Goal: Information Seeking & Learning: Learn about a topic

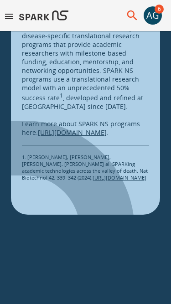
scroll to position [1717, 0]
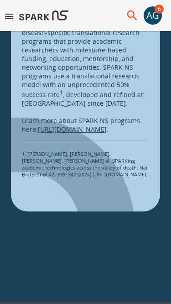
click at [10, 19] on icon "menu" at bounding box center [9, 16] width 8 height 5
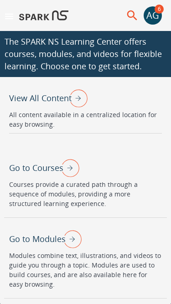
click at [44, 100] on p "View All Content" at bounding box center [40, 98] width 62 height 12
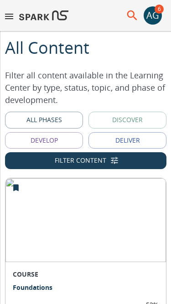
click at [12, 16] on icon "menu" at bounding box center [9, 16] width 8 height 5
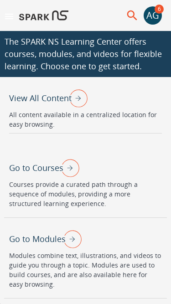
click at [41, 173] on div "Go to Courses" at bounding box center [44, 168] width 70 height 24
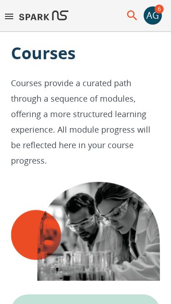
click at [8, 21] on icon "menu" at bounding box center [9, 16] width 11 height 11
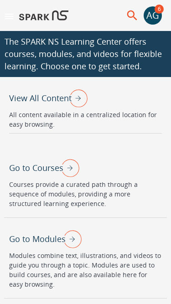
click at [36, 238] on p "Go to Modules" at bounding box center [37, 239] width 56 height 12
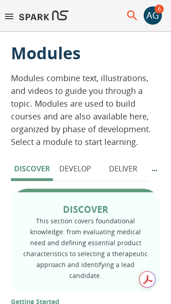
click at [10, 20] on icon "menu" at bounding box center [9, 16] width 11 height 11
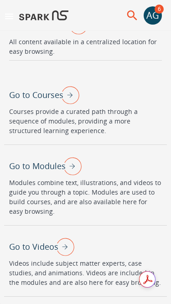
scroll to position [81, 0]
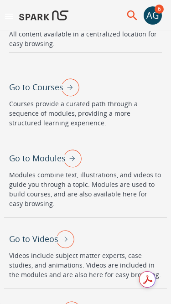
click at [36, 246] on div "Go to Videos" at bounding box center [41, 239] width 65 height 24
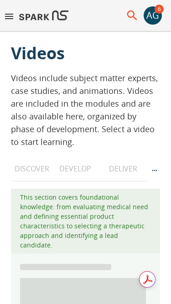
click at [11, 18] on icon "menu" at bounding box center [9, 16] width 8 height 5
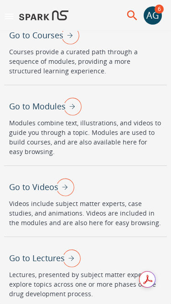
scroll to position [135, 0]
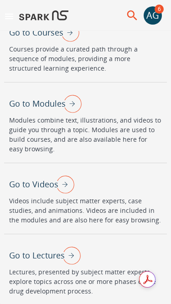
click at [54, 260] on p "Go to Lectures" at bounding box center [37, 255] width 56 height 12
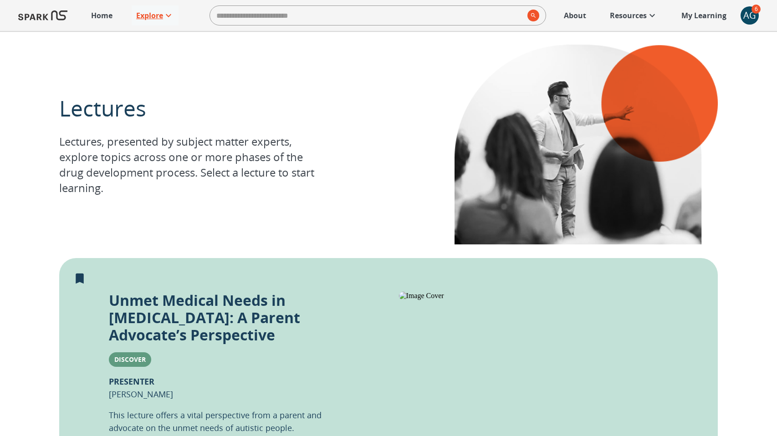
click at [146, 15] on p "Explore" at bounding box center [149, 15] width 27 height 11
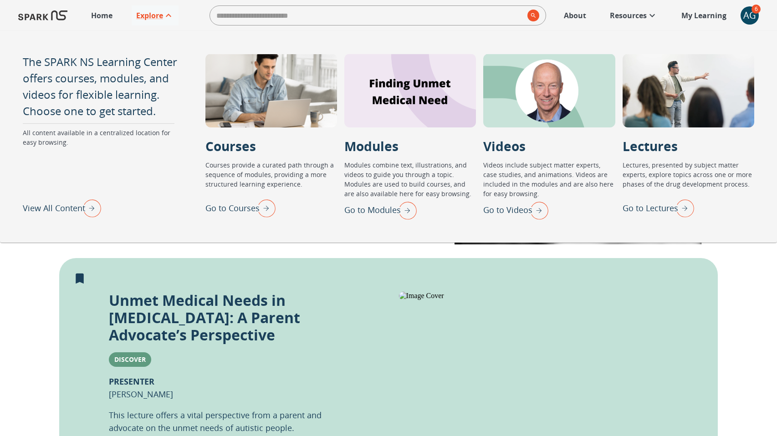
click at [239, 207] on p "Go to Courses" at bounding box center [232, 208] width 54 height 12
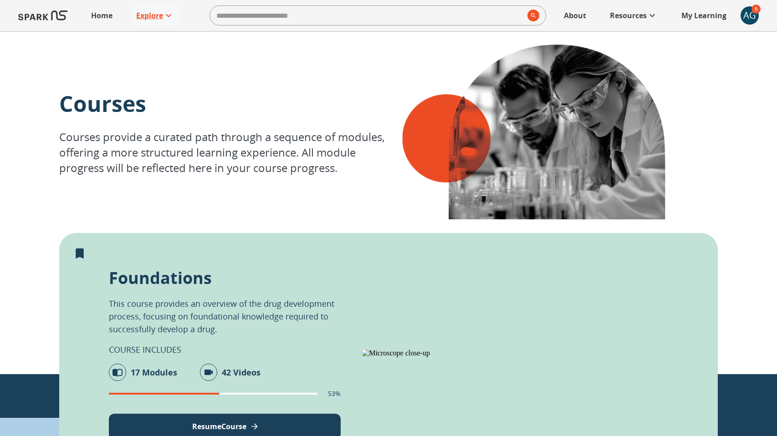
click at [158, 16] on p "Explore" at bounding box center [149, 15] width 27 height 11
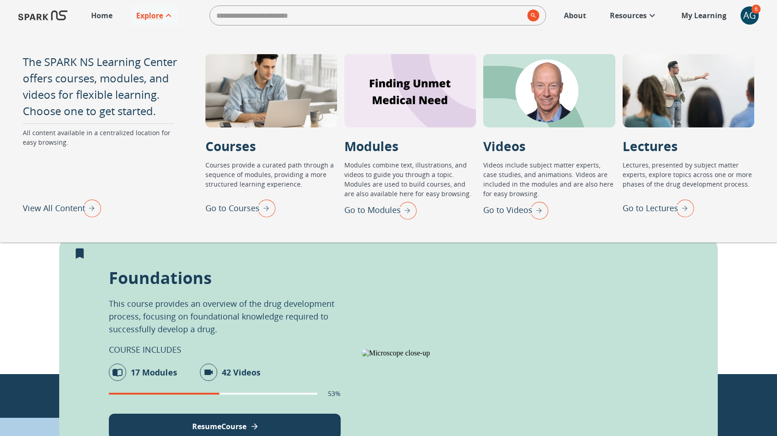
click at [653, 202] on p "Go to Lectures" at bounding box center [650, 208] width 56 height 12
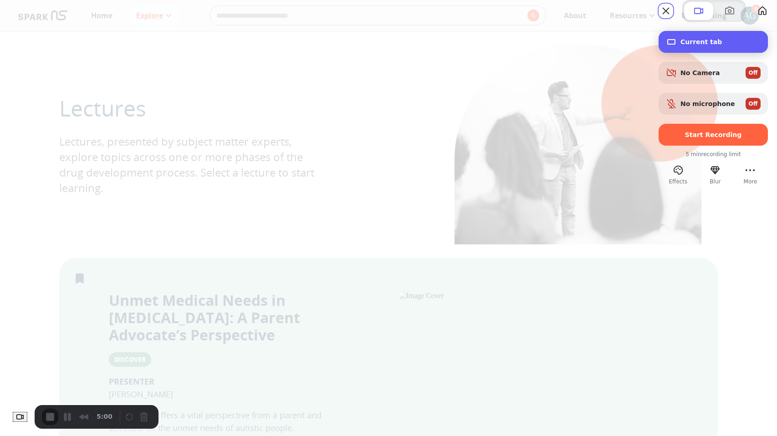
click at [680, 46] on span "Current tab" at bounding box center [720, 41] width 80 height 7
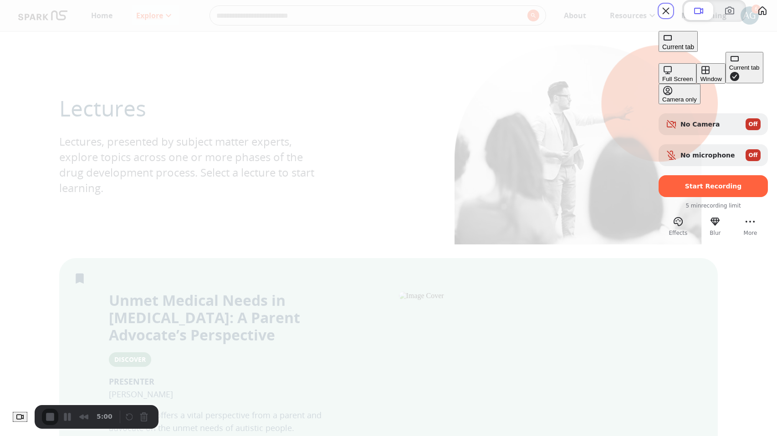
click at [700, 82] on div "Window" at bounding box center [710, 79] width 21 height 7
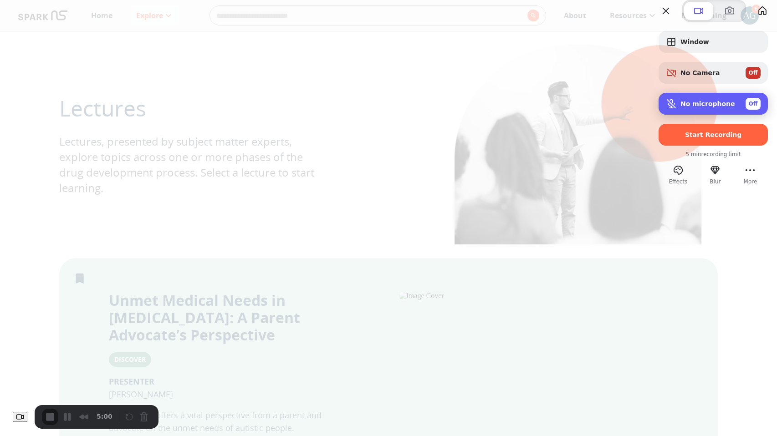
click at [749, 108] on span "Off" at bounding box center [753, 104] width 9 height 8
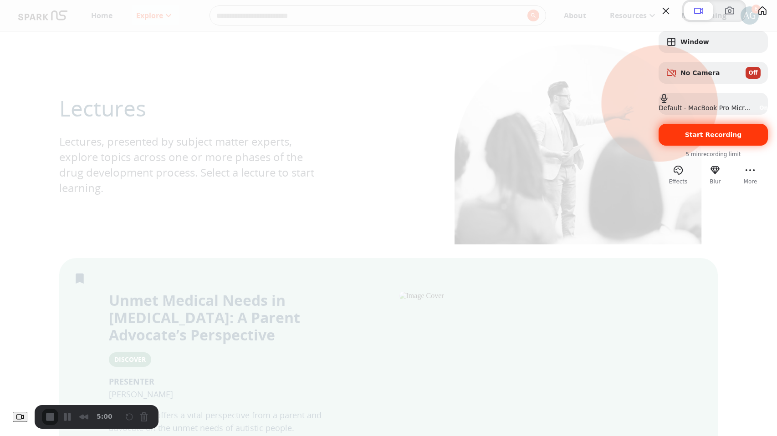
click at [731, 146] on div "Start Recording" at bounding box center [712, 135] width 109 height 22
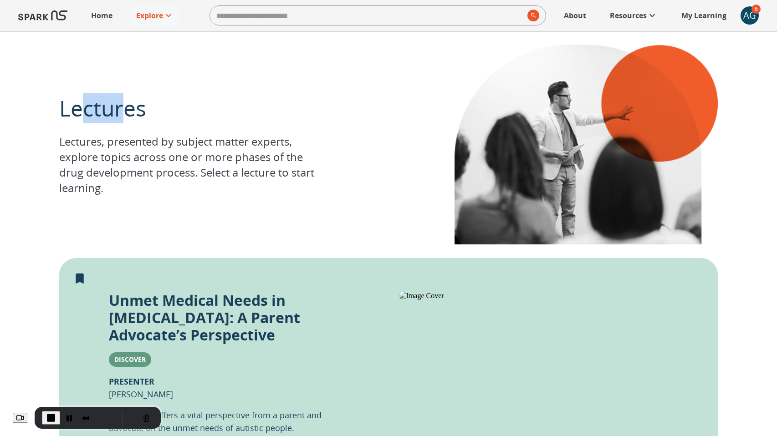
drag, startPoint x: 79, startPoint y: 109, endPoint x: 126, endPoint y: 109, distance: 46.9
click at [126, 109] on p "Lectures" at bounding box center [190, 108] width 263 height 30
click at [161, 79] on div "Lectures Lectures, presented by subject matter experts, explore topics across o…" at bounding box center [388, 144] width 658 height 227
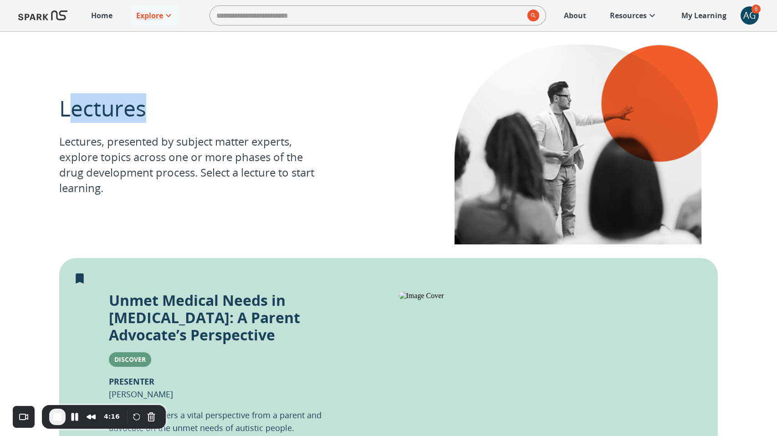
drag, startPoint x: 68, startPoint y: 115, endPoint x: 141, endPoint y: 117, distance: 73.3
click at [141, 117] on p "Lectures" at bounding box center [190, 108] width 263 height 30
click at [148, 12] on p "Explore" at bounding box center [149, 15] width 27 height 11
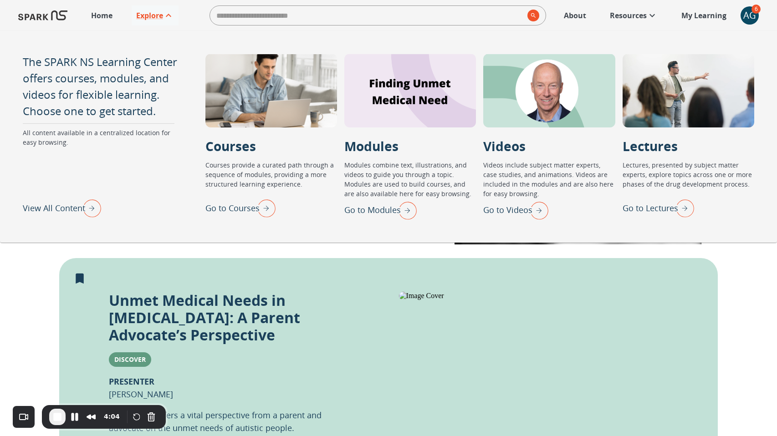
click at [242, 211] on p "Go to Courses" at bounding box center [232, 208] width 54 height 12
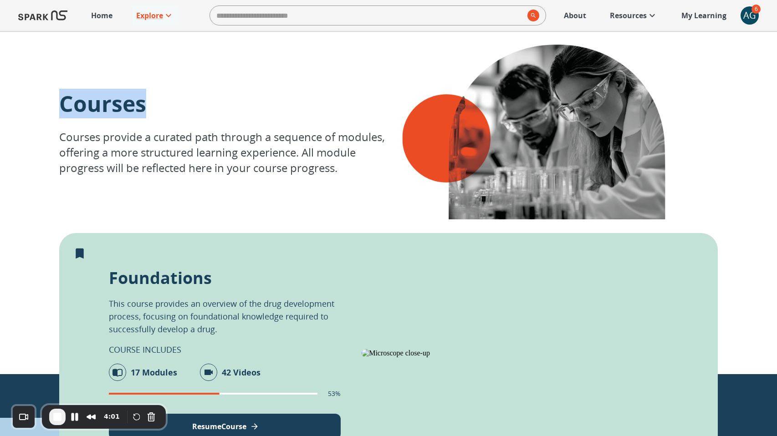
drag, startPoint x: 57, startPoint y: 106, endPoint x: 175, endPoint y: 106, distance: 117.9
click at [175, 106] on div "Courses Courses provide a curated path through a sequence of modules, offering …" at bounding box center [388, 202] width 777 height 343
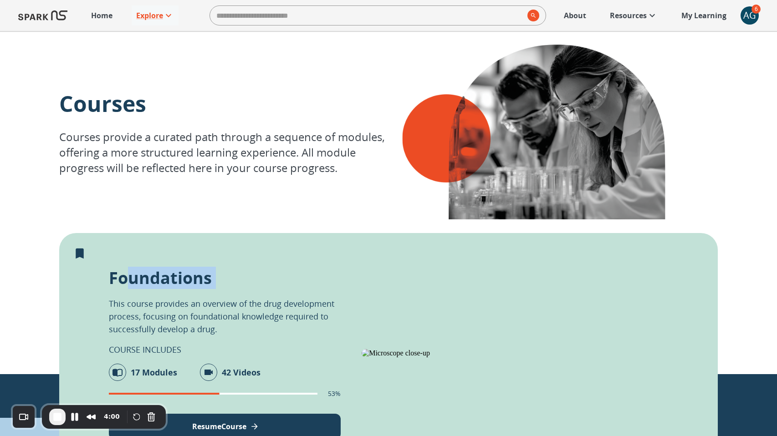
drag, startPoint x: 117, startPoint y: 276, endPoint x: 280, endPoint y: 282, distance: 163.5
click at [280, 282] on div "Foundations This course provides an overview of the drug development process, f…" at bounding box center [225, 353] width 232 height 173
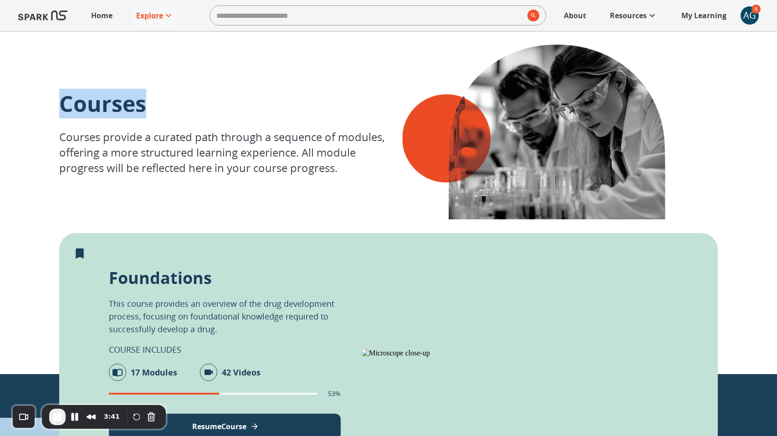
drag, startPoint x: 61, startPoint y: 108, endPoint x: 194, endPoint y: 107, distance: 132.5
click at [194, 107] on p "Courses" at bounding box center [223, 104] width 329 height 30
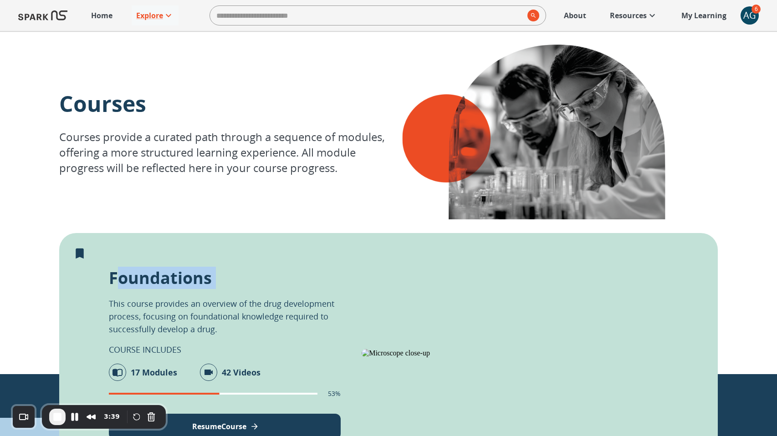
drag, startPoint x: 112, startPoint y: 277, endPoint x: 252, endPoint y: 278, distance: 140.7
click at [252, 278] on div "Foundations This course provides an overview of the drug development process, f…" at bounding box center [225, 353] width 232 height 173
click at [153, 16] on p "Explore" at bounding box center [149, 15] width 27 height 11
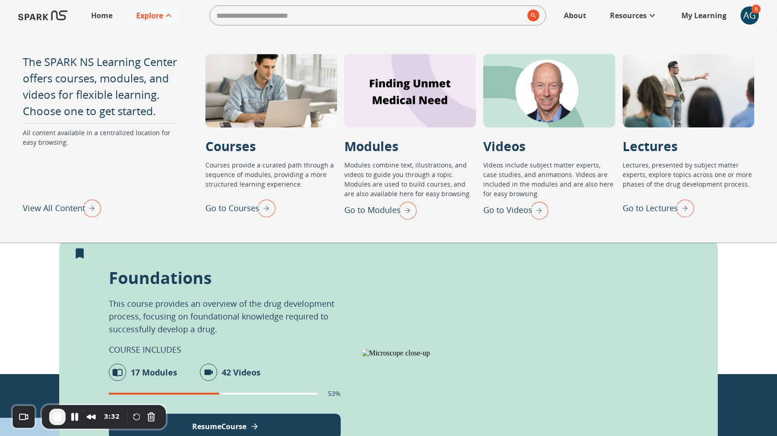
click at [658, 209] on p "Go to Lectures" at bounding box center [650, 208] width 56 height 12
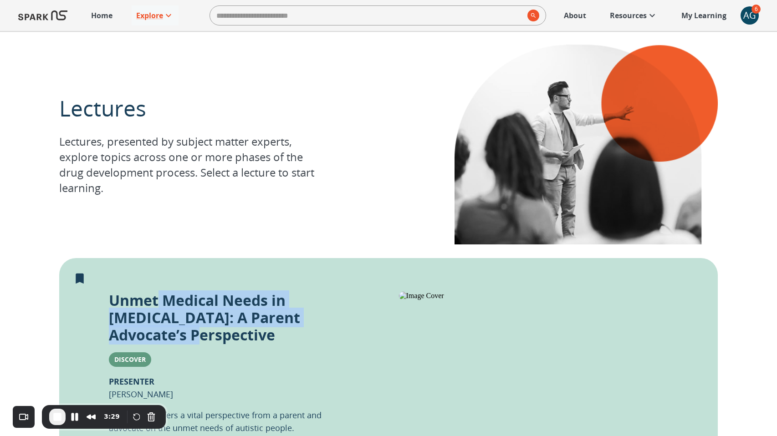
drag, startPoint x: 158, startPoint y: 304, endPoint x: 178, endPoint y: 334, distance: 35.9
click at [178, 334] on p "Unmet Medical Needs in [MEDICAL_DATA]: A Parent Advocate’s Perspective" at bounding box center [225, 318] width 232 height 52
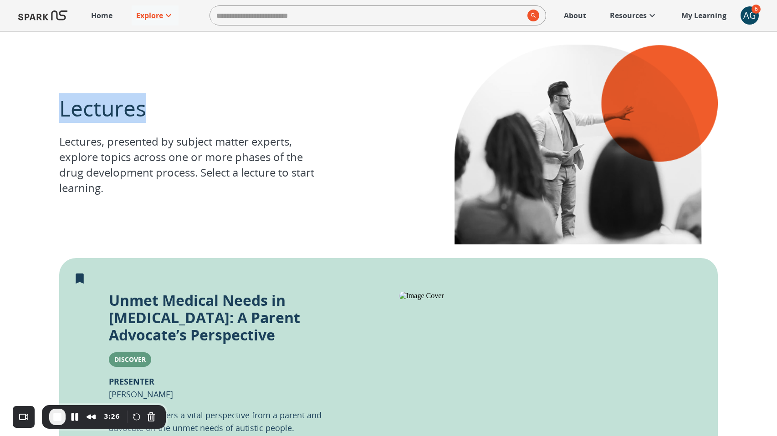
drag, startPoint x: 62, startPoint y: 111, endPoint x: 163, endPoint y: 107, distance: 100.7
click at [163, 107] on p "Lectures" at bounding box center [190, 108] width 263 height 30
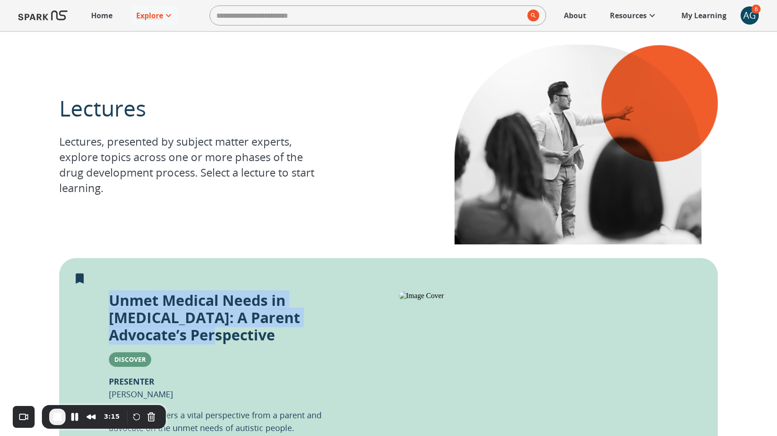
drag, startPoint x: 111, startPoint y: 300, endPoint x: 200, endPoint y: 334, distance: 95.6
click at [200, 334] on p "Unmet Medical Needs in [MEDICAL_DATA]: A Parent Advocate’s Perspective" at bounding box center [225, 318] width 232 height 52
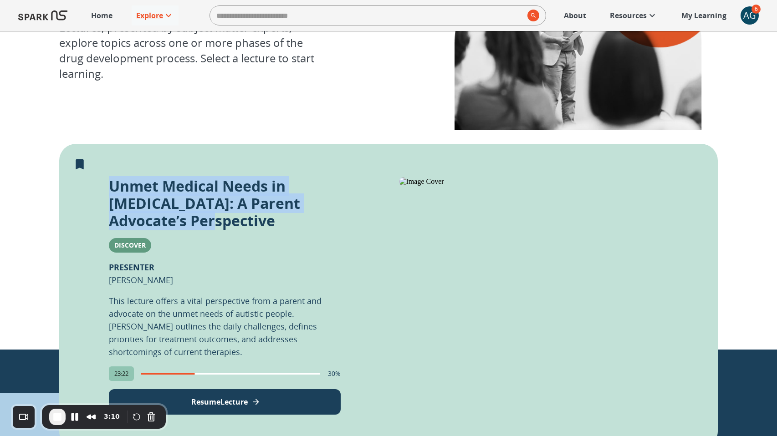
scroll to position [117, 0]
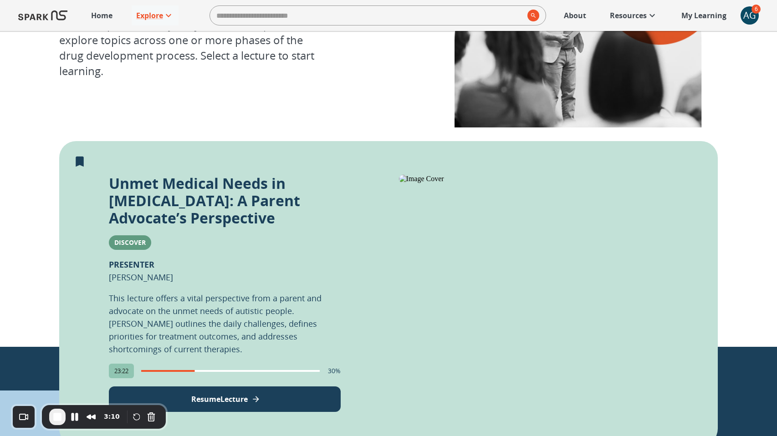
click at [228, 281] on div "Unmet Medical Needs in [MEDICAL_DATA]: A Parent Advocate’s Perspective Discover…" at bounding box center [225, 293] width 232 height 237
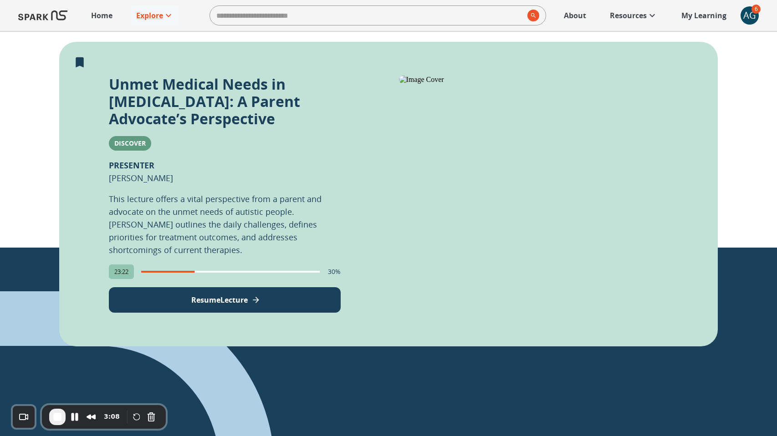
scroll to position [218, 0]
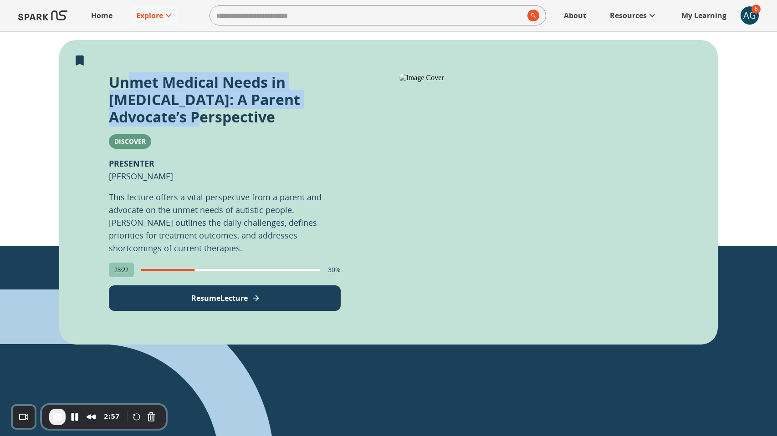
drag, startPoint x: 143, startPoint y: 97, endPoint x: 175, endPoint y: 116, distance: 37.6
click at [175, 116] on p "Unmet Medical Needs in [MEDICAL_DATA]: A Parent Advocate’s Perspective" at bounding box center [225, 100] width 232 height 52
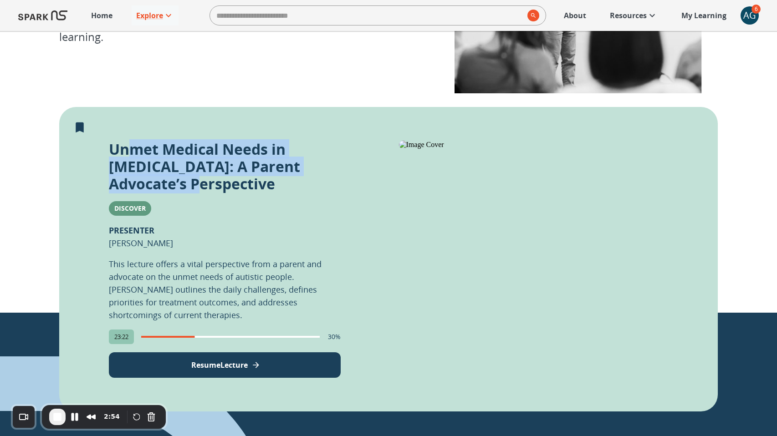
scroll to position [0, 0]
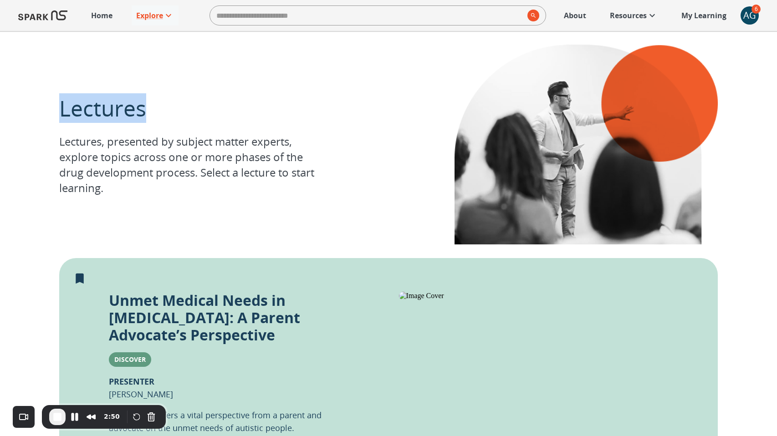
drag, startPoint x: 61, startPoint y: 115, endPoint x: 150, endPoint y: 115, distance: 89.2
click at [150, 115] on p "Lectures" at bounding box center [190, 108] width 263 height 30
click at [61, 418] on span "End Recording" at bounding box center [57, 417] width 11 height 11
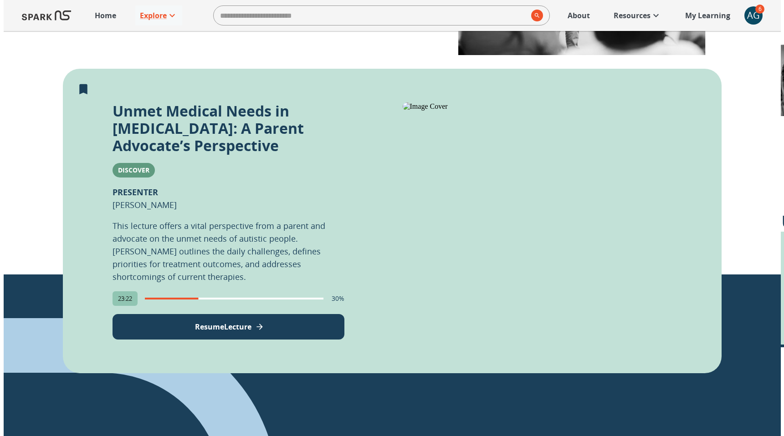
scroll to position [212, 0]
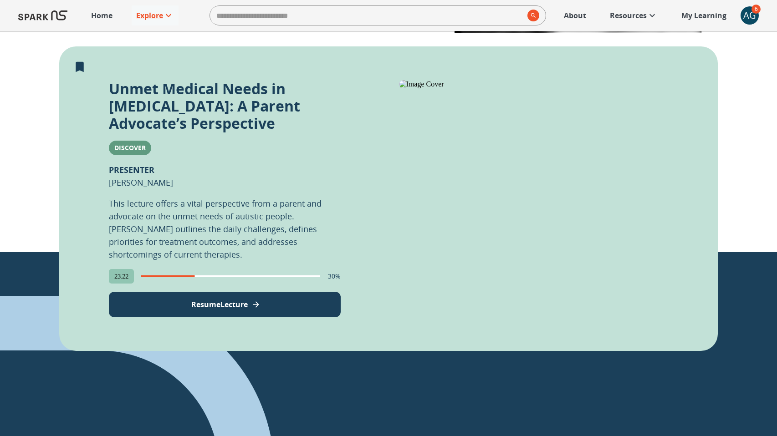
click at [223, 311] on button "Resume Lecture" at bounding box center [225, 304] width 232 height 25
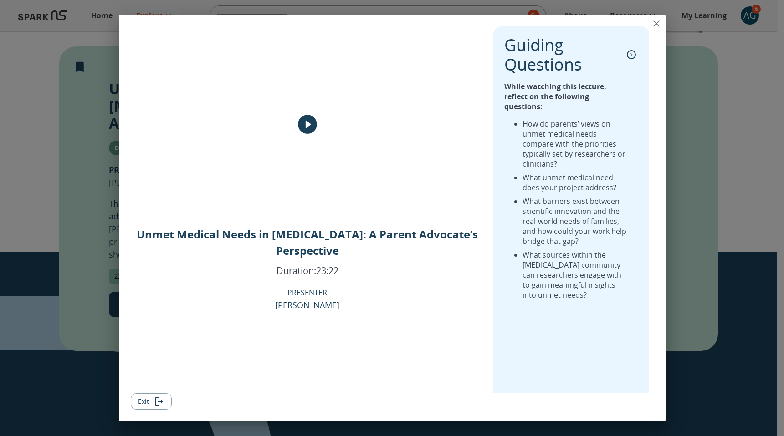
click at [655, 24] on icon "close" at bounding box center [656, 23] width 6 height 6
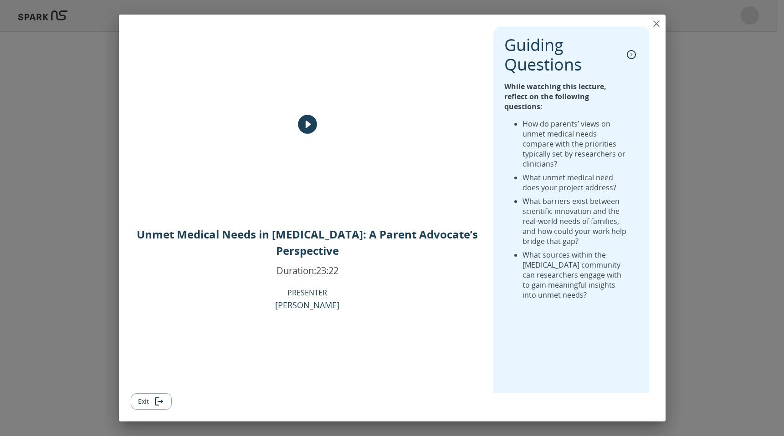
scroll to position [283, 0]
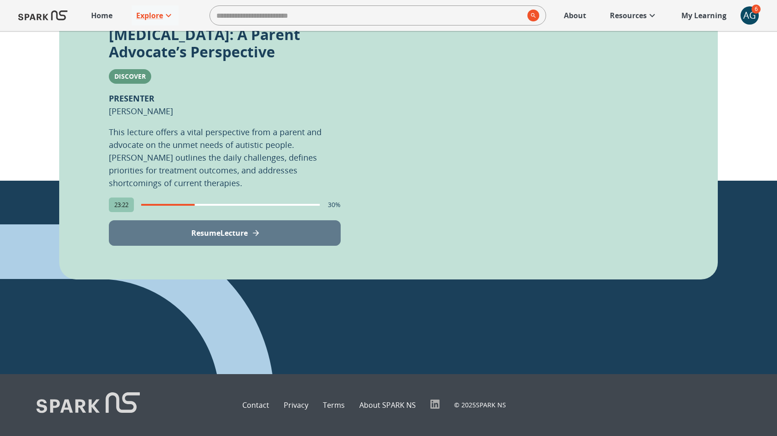
click at [228, 232] on p "Resume Lecture" at bounding box center [219, 233] width 56 height 11
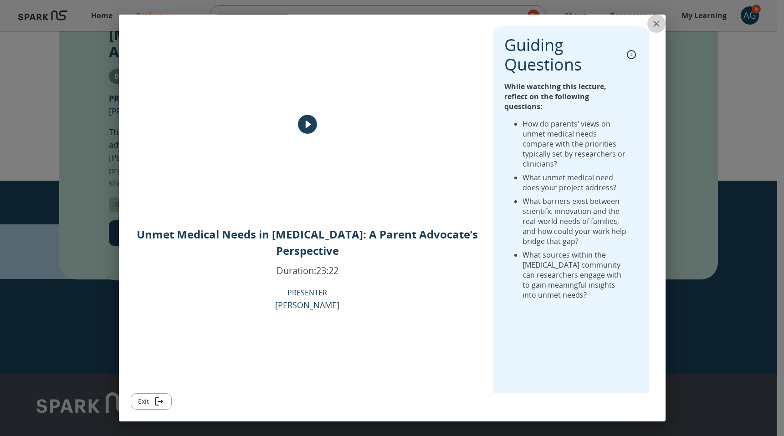
click at [653, 22] on icon "close" at bounding box center [656, 23] width 11 height 11
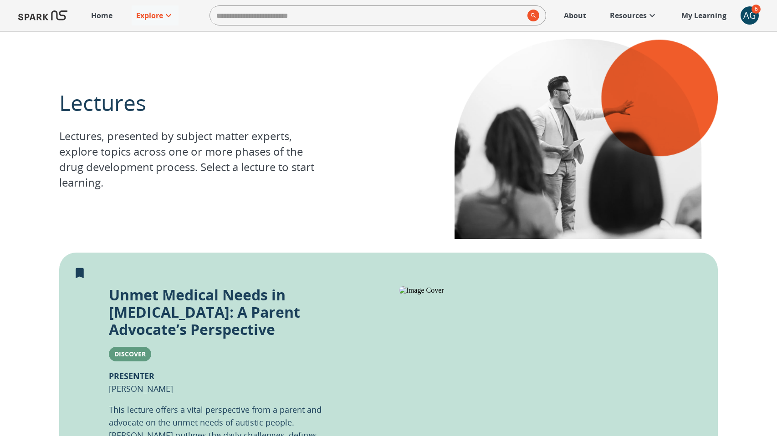
scroll to position [0, 0]
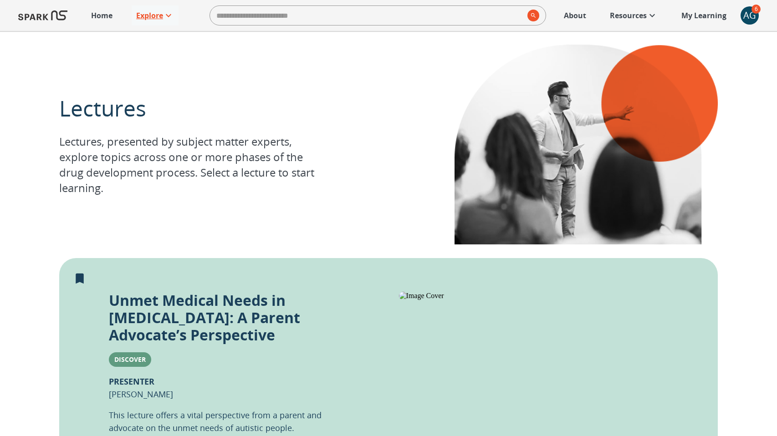
click at [148, 14] on p "Explore" at bounding box center [149, 15] width 27 height 11
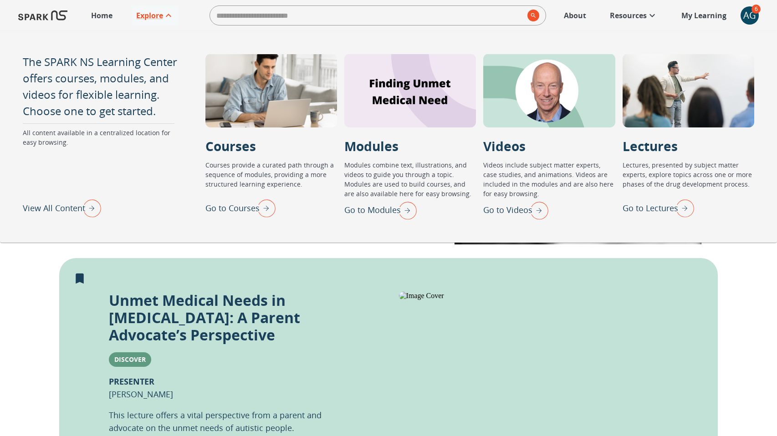
click at [232, 209] on p "Go to Courses" at bounding box center [232, 208] width 54 height 12
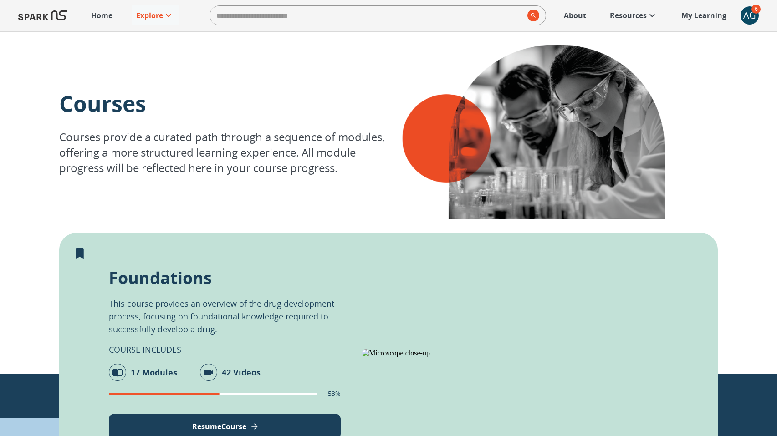
click at [150, 16] on p "Explore" at bounding box center [149, 15] width 27 height 11
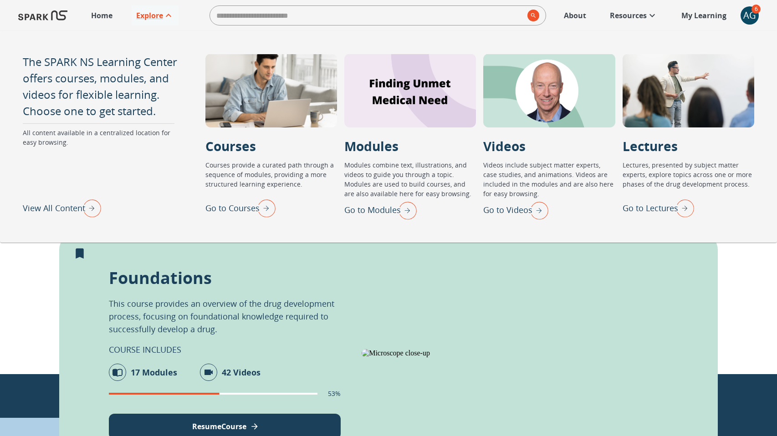
click at [640, 210] on p "Go to Lectures" at bounding box center [650, 208] width 56 height 12
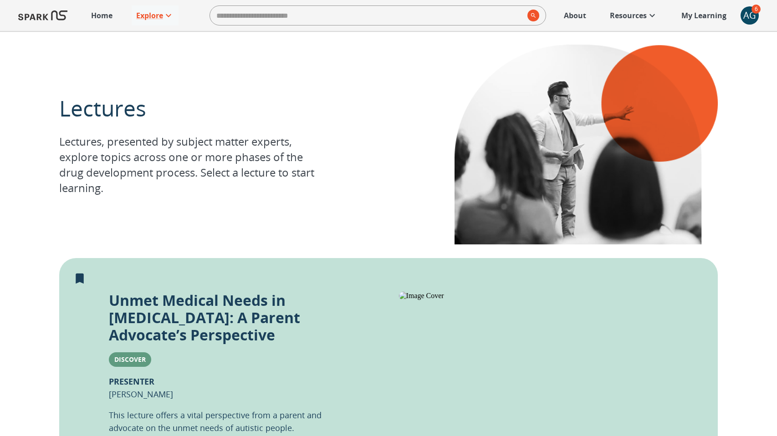
click at [302, 236] on div "Lectures Lectures, presented by subject matter experts, explore topics across o…" at bounding box center [388, 144] width 658 height 227
click at [146, 16] on p "Explore" at bounding box center [149, 15] width 27 height 11
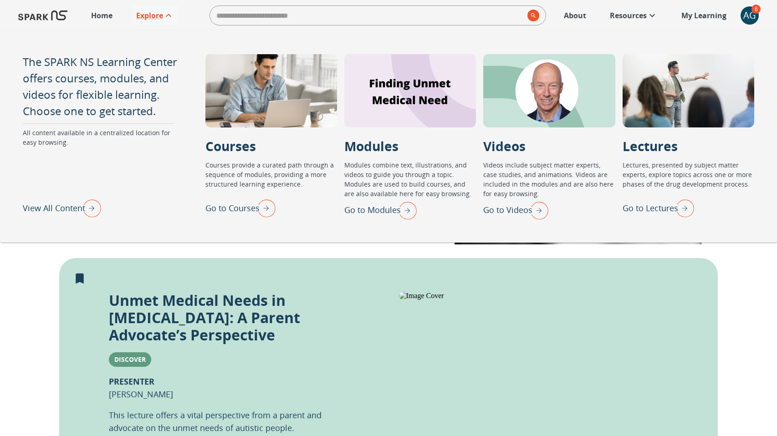
click at [373, 211] on p "Go to Modules" at bounding box center [372, 210] width 56 height 12
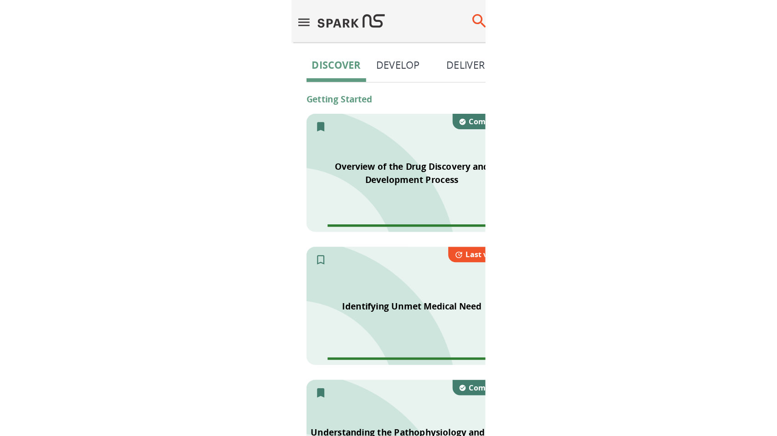
scroll to position [243, 0]
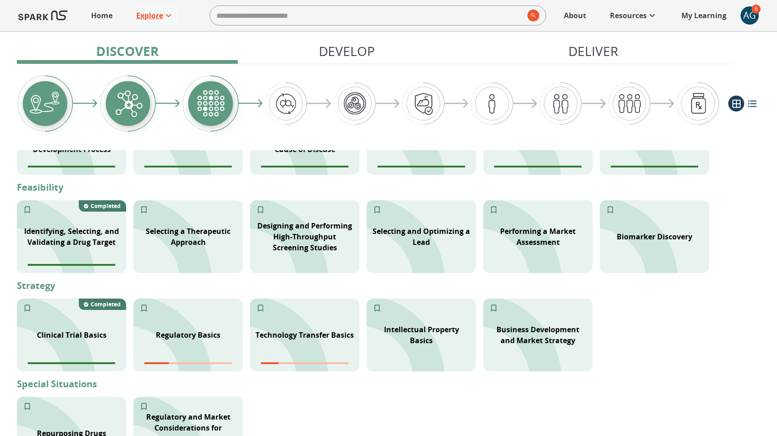
click at [165, 15] on icon at bounding box center [168, 15] width 11 height 11
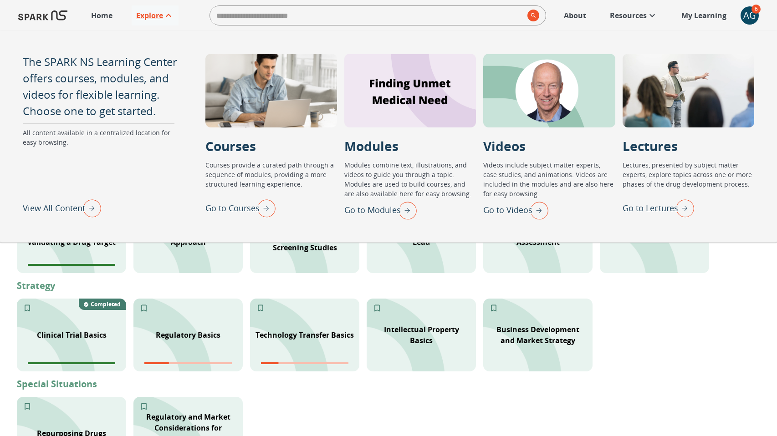
click at [234, 208] on p "Go to Courses" at bounding box center [232, 208] width 54 height 12
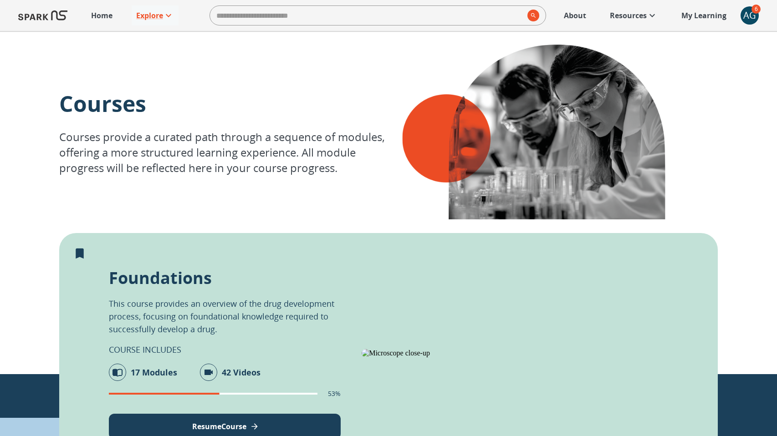
click at [751, 15] on div "AG" at bounding box center [749, 15] width 18 height 18
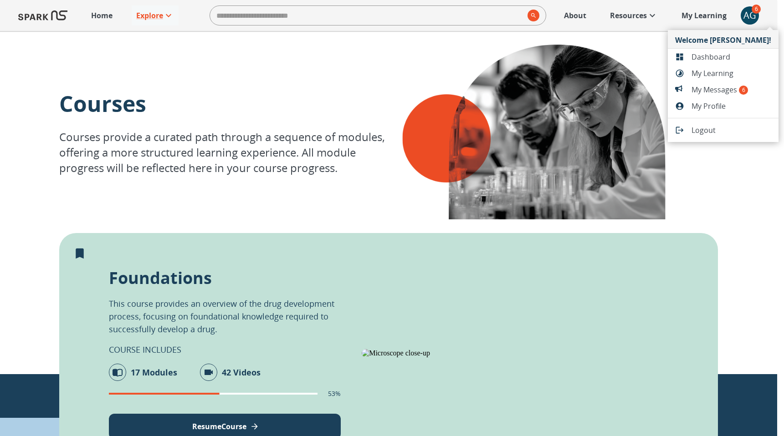
click at [483, 61] on div at bounding box center [392, 218] width 784 height 436
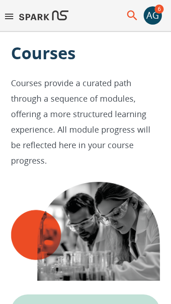
click at [11, 16] on icon "menu" at bounding box center [9, 16] width 8 height 5
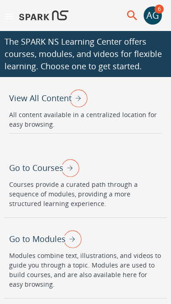
click at [34, 240] on p "Go to Modules" at bounding box center [37, 239] width 56 height 12
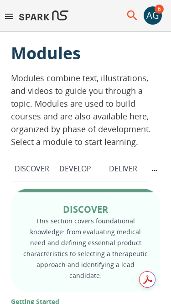
click at [10, 16] on icon "menu" at bounding box center [9, 16] width 8 height 5
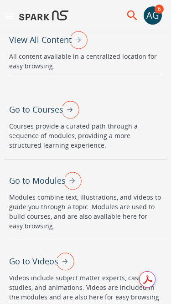
scroll to position [68, 0]
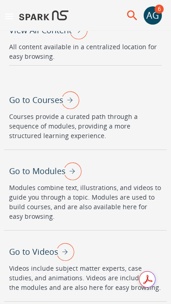
click at [41, 254] on p "Go to Videos" at bounding box center [33, 251] width 49 height 12
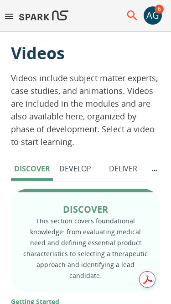
click at [152, 20] on div "AG" at bounding box center [152, 15] width 18 height 18
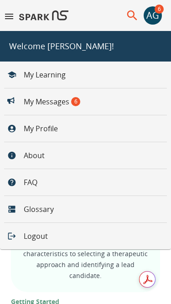
click at [29, 158] on li "About" at bounding box center [26, 155] width 52 height 22
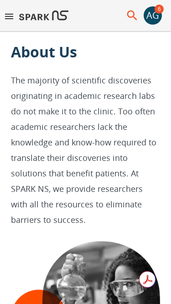
click at [154, 17] on div "AG" at bounding box center [152, 15] width 18 height 18
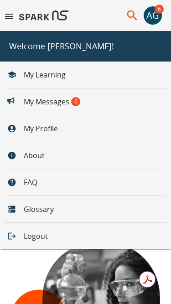
click at [32, 181] on li "FAQ" at bounding box center [22, 182] width 45 height 22
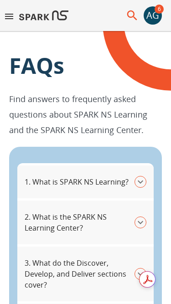
click at [152, 15] on div "AG" at bounding box center [152, 15] width 18 height 18
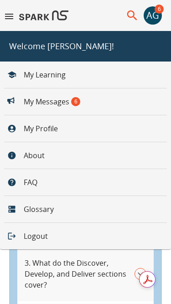
click at [40, 128] on li "My Profile" at bounding box center [32, 128] width 65 height 22
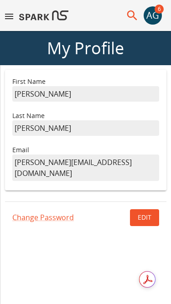
click at [158, 12] on span "6" at bounding box center [158, 9] width 9 height 9
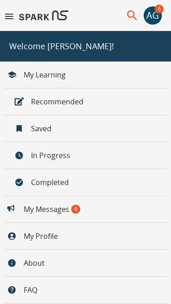
click at [34, 266] on li "About" at bounding box center [26, 263] width 52 height 22
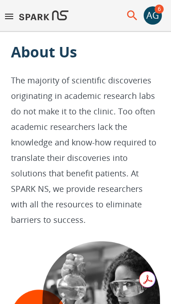
click at [157, 19] on div "AG" at bounding box center [152, 15] width 18 height 18
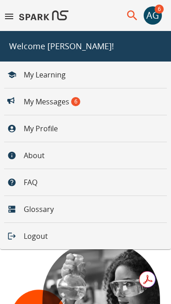
click at [76, 216] on div "My Learning My Messages 6 My Profile About FAQ Glossary Logout" at bounding box center [85, 155] width 171 height 188
click at [41, 208] on li "Glossary" at bounding box center [30, 209] width 61 height 22
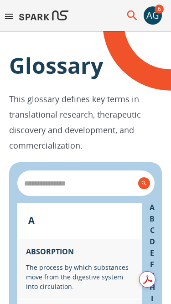
click at [157, 17] on div "AG" at bounding box center [152, 15] width 18 height 18
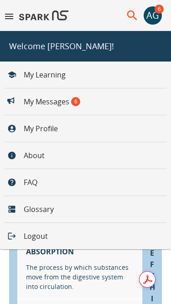
click at [76, 183] on div "My Learning My Messages 6 My Profile About FAQ Glossary Logout" at bounding box center [85, 155] width 171 height 188
click at [35, 186] on li "FAQ" at bounding box center [22, 182] width 45 height 22
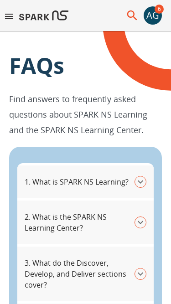
click at [153, 15] on div "AG" at bounding box center [152, 15] width 18 height 18
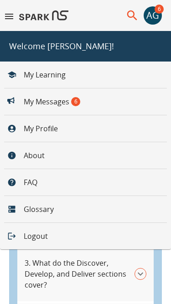
click at [108, 156] on div "My Learning My Messages 6 My Profile About FAQ Glossary Logout" at bounding box center [85, 155] width 171 height 188
click at [42, 157] on li "About" at bounding box center [26, 155] width 52 height 22
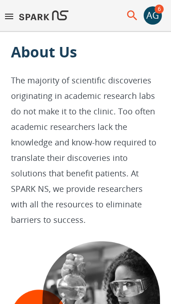
click at [153, 18] on div "AG" at bounding box center [152, 15] width 18 height 18
click at [10, 15] on icon "menu" at bounding box center [9, 16] width 11 height 11
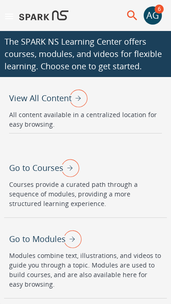
click at [35, 102] on p "View All Content" at bounding box center [40, 98] width 62 height 12
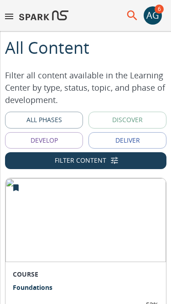
click at [9, 16] on icon "menu" at bounding box center [9, 16] width 8 height 5
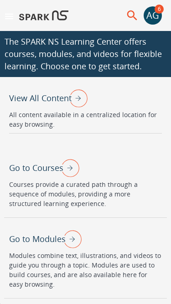
click at [43, 170] on p "Go to Courses" at bounding box center [36, 168] width 54 height 12
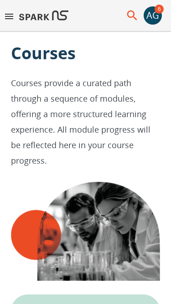
click at [10, 15] on icon "menu" at bounding box center [9, 16] width 11 height 11
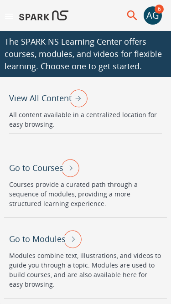
click at [46, 239] on p "Go to Modules" at bounding box center [37, 239] width 56 height 12
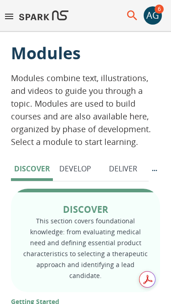
click at [10, 20] on icon "menu" at bounding box center [9, 16] width 11 height 11
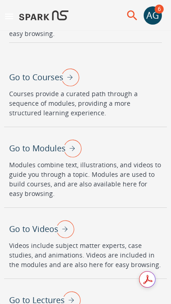
scroll to position [92, 0]
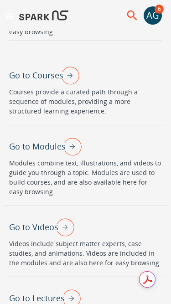
click at [41, 234] on div "Go to Videos" at bounding box center [41, 227] width 65 height 24
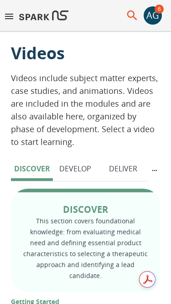
click at [11, 20] on icon "menu" at bounding box center [9, 16] width 11 height 11
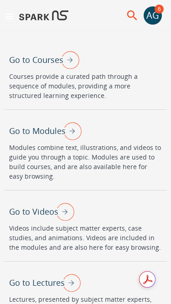
scroll to position [111, 0]
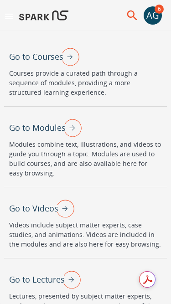
click at [44, 279] on p "Go to Lectures" at bounding box center [37, 279] width 56 height 12
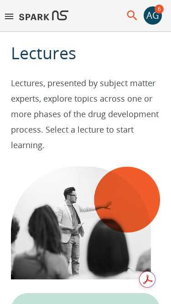
click at [149, 20] on div "AG" at bounding box center [152, 15] width 18 height 18
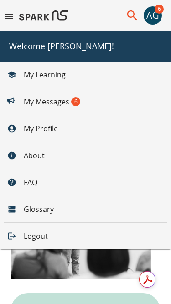
click at [34, 154] on li "About" at bounding box center [26, 155] width 52 height 22
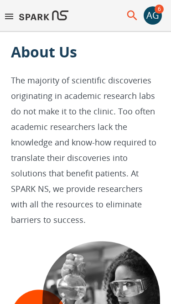
click at [9, 18] on icon "menu" at bounding box center [9, 16] width 11 height 11
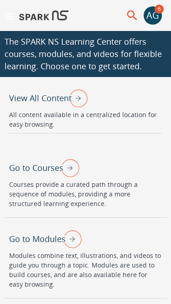
click at [53, 169] on p "Go to Courses" at bounding box center [36, 168] width 54 height 12
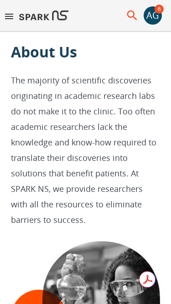
click at [13, 20] on icon "menu" at bounding box center [9, 16] width 11 height 11
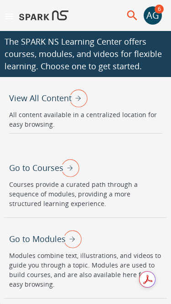
click at [42, 160] on div "Go to Courses" at bounding box center [44, 168] width 70 height 24
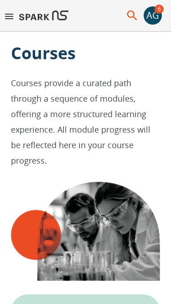
click at [31, 99] on p "Courses provide a curated path through a sequence of modules, offering a more s…" at bounding box center [85, 121] width 149 height 93
click at [31, 98] on p "Courses provide a curated path through a sequence of modules, offering a more s…" at bounding box center [85, 121] width 149 height 93
click at [31, 53] on p "Courses" at bounding box center [85, 53] width 149 height 22
click at [150, 15] on div "AG" at bounding box center [152, 15] width 18 height 18
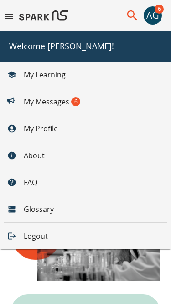
click at [30, 157] on li "About" at bounding box center [26, 155] width 52 height 22
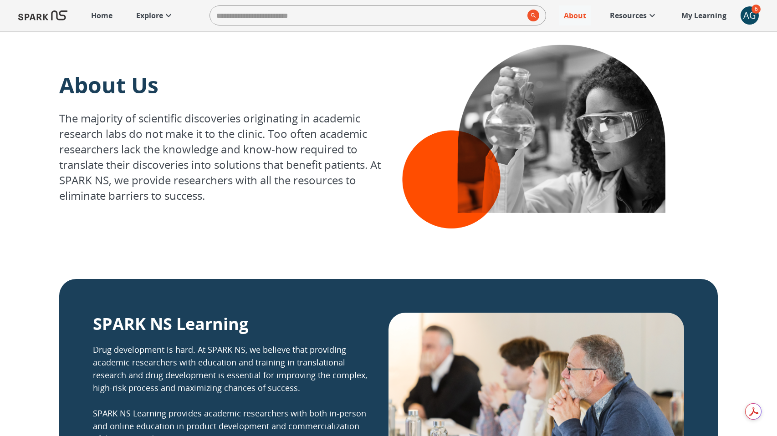
click at [165, 15] on icon at bounding box center [168, 15] width 11 height 11
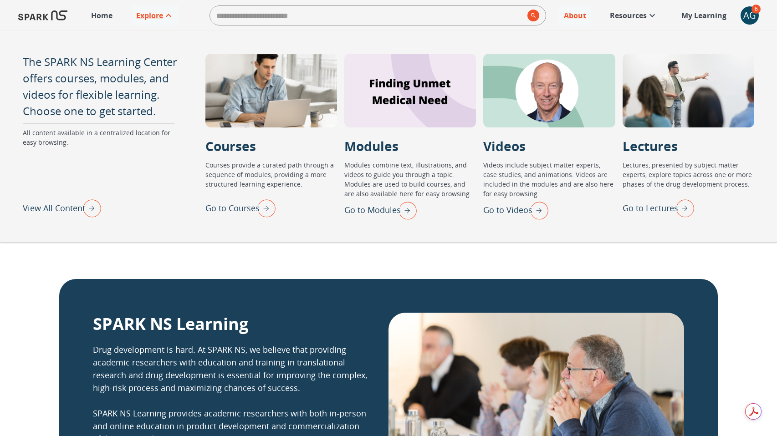
click at [244, 209] on p "Go to Courses" at bounding box center [232, 208] width 54 height 12
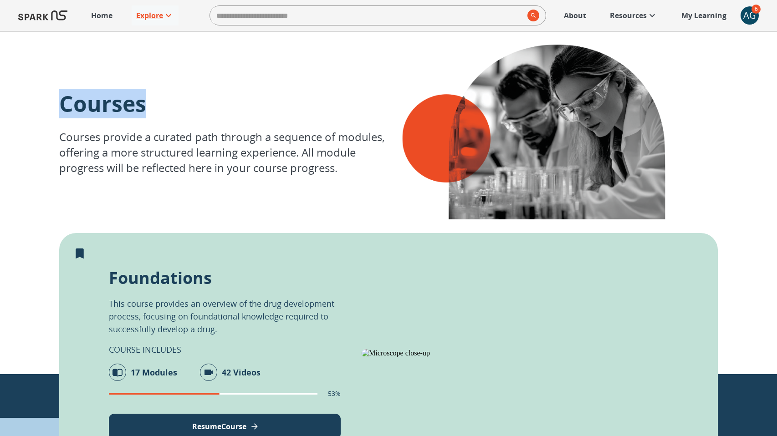
click at [152, 15] on p "Explore" at bounding box center [149, 15] width 27 height 11
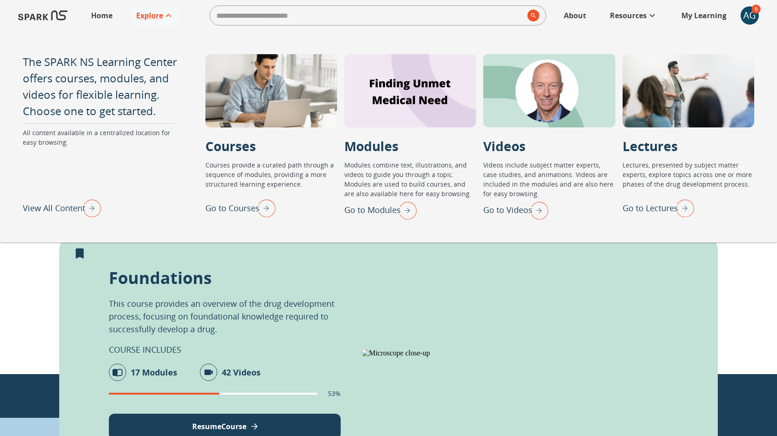
click at [749, 19] on div "AG" at bounding box center [749, 15] width 18 height 18
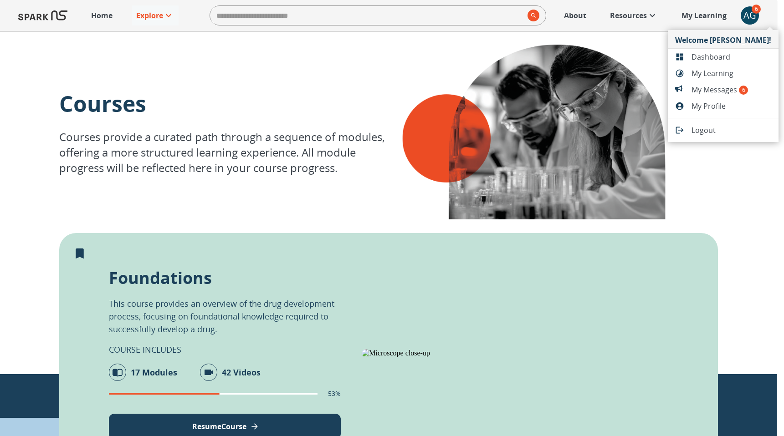
click at [571, 15] on div at bounding box center [392, 218] width 784 height 436
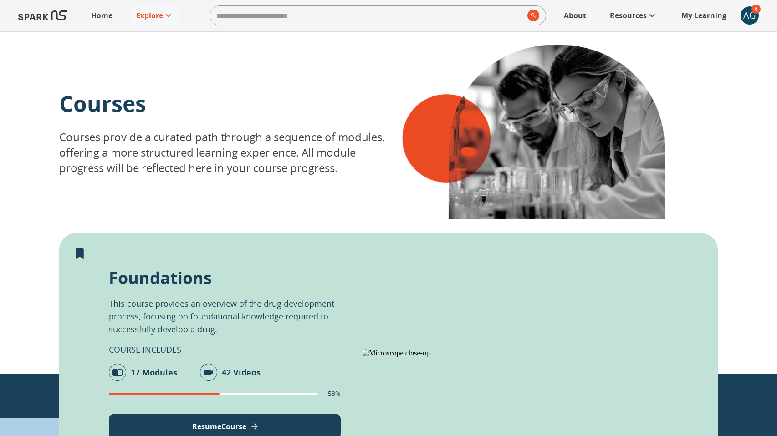
click at [575, 16] on p "About" at bounding box center [575, 15] width 22 height 11
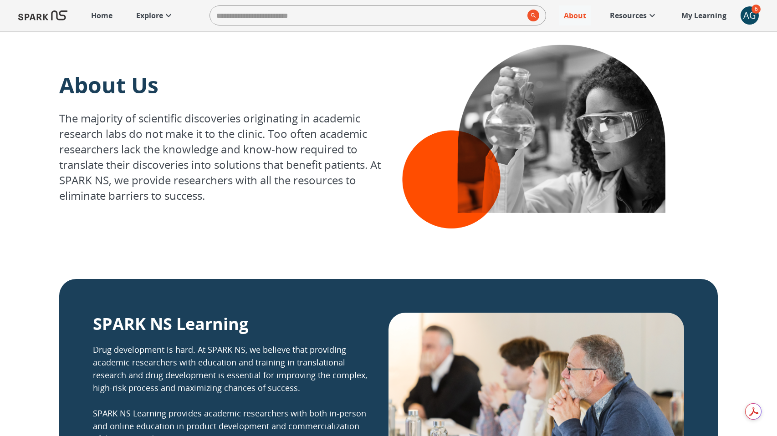
click at [151, 17] on p "Explore" at bounding box center [149, 15] width 27 height 11
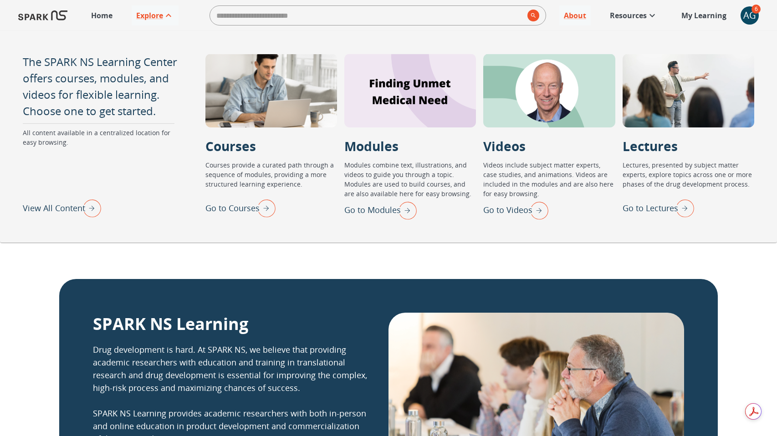
click at [238, 207] on p "Go to Courses" at bounding box center [232, 208] width 54 height 12
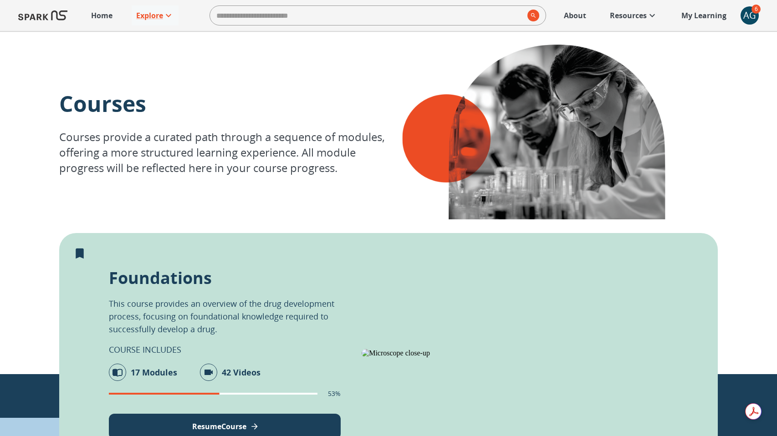
click at [581, 12] on p "About" at bounding box center [575, 15] width 22 height 11
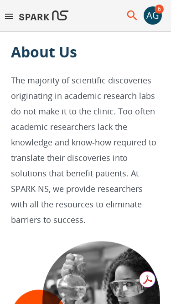
click at [10, 20] on icon "menu" at bounding box center [9, 16] width 11 height 11
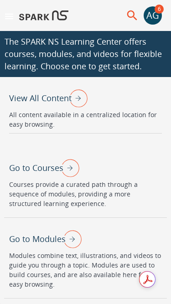
click at [50, 167] on p "Go to Courses" at bounding box center [36, 168] width 54 height 12
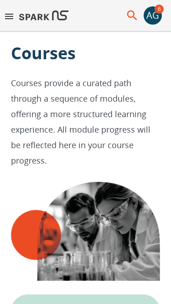
click at [11, 16] on icon "menu" at bounding box center [9, 16] width 8 height 5
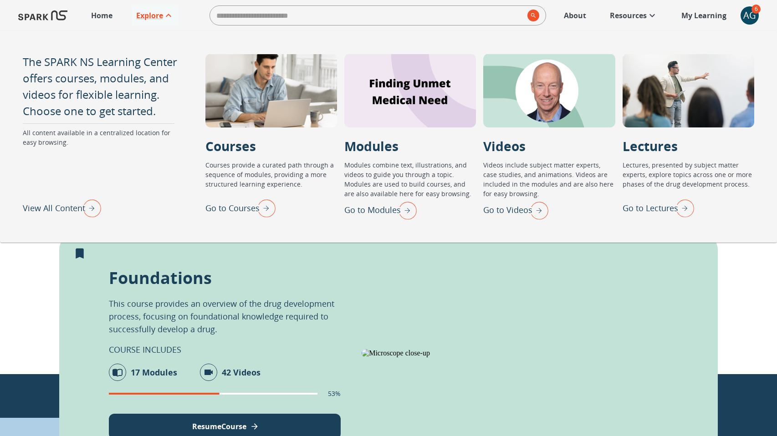
click at [233, 209] on p "Go to Courses" at bounding box center [232, 208] width 54 height 12
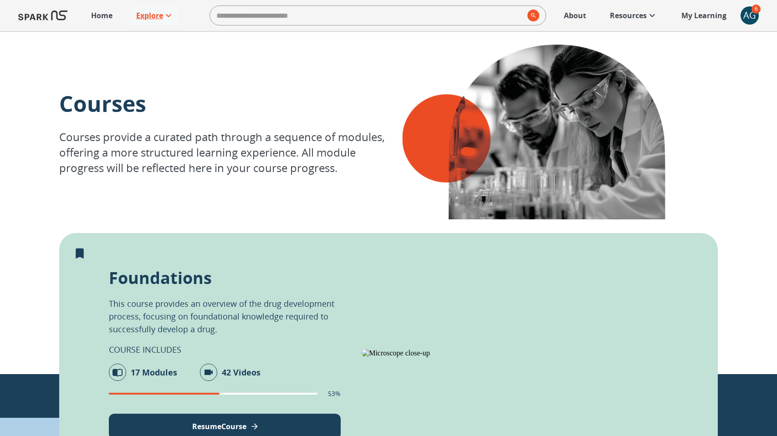
click at [153, 14] on p "Explore" at bounding box center [149, 15] width 27 height 11
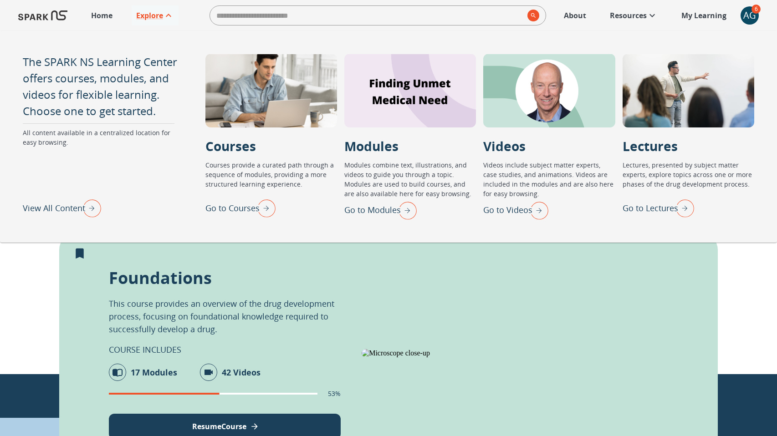
click at [665, 206] on p "Go to Lectures" at bounding box center [650, 208] width 56 height 12
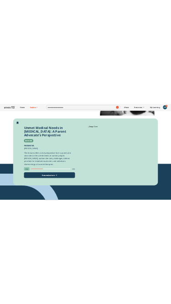
scroll to position [188, 0]
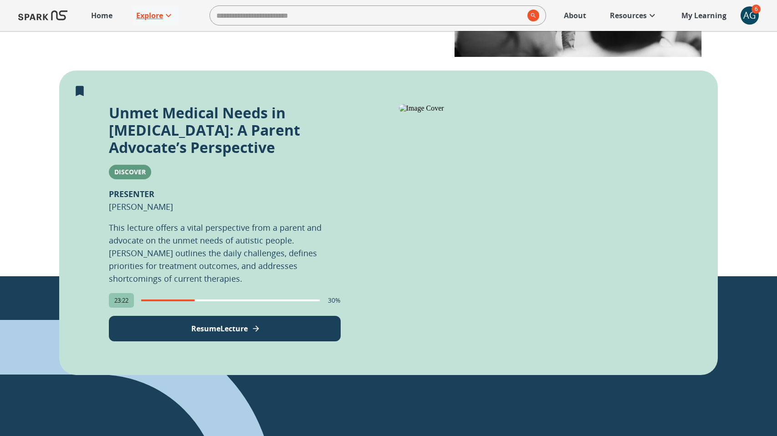
click at [148, 14] on p "Explore" at bounding box center [149, 15] width 27 height 11
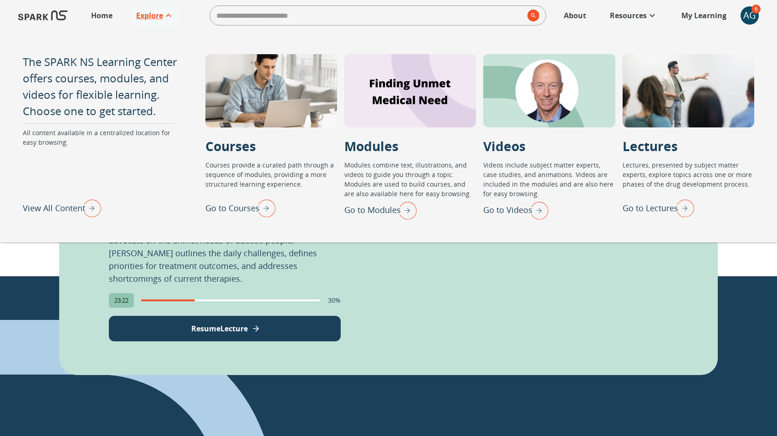
click at [148, 14] on p "Explore" at bounding box center [149, 15] width 27 height 11
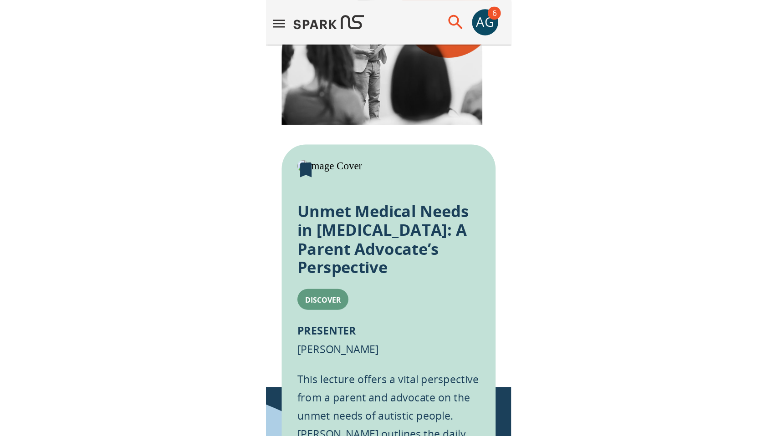
scroll to position [194, 0]
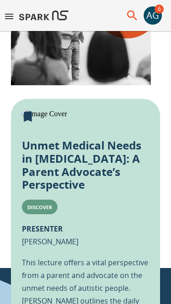
click at [28, 116] on icon "Remove from My Learning" at bounding box center [28, 117] width 8 height 10
click at [29, 116] on icon "Add to My Learning" at bounding box center [28, 117] width 14 height 14
